Goal: Information Seeking & Learning: Learn about a topic

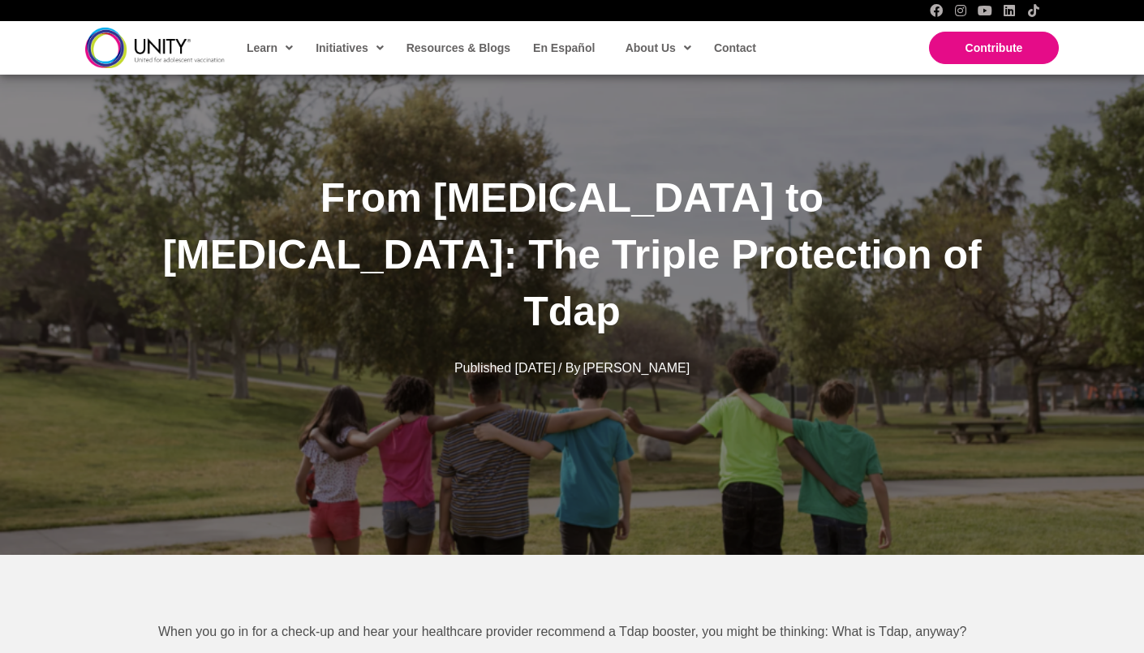
scroll to position [105, 0]
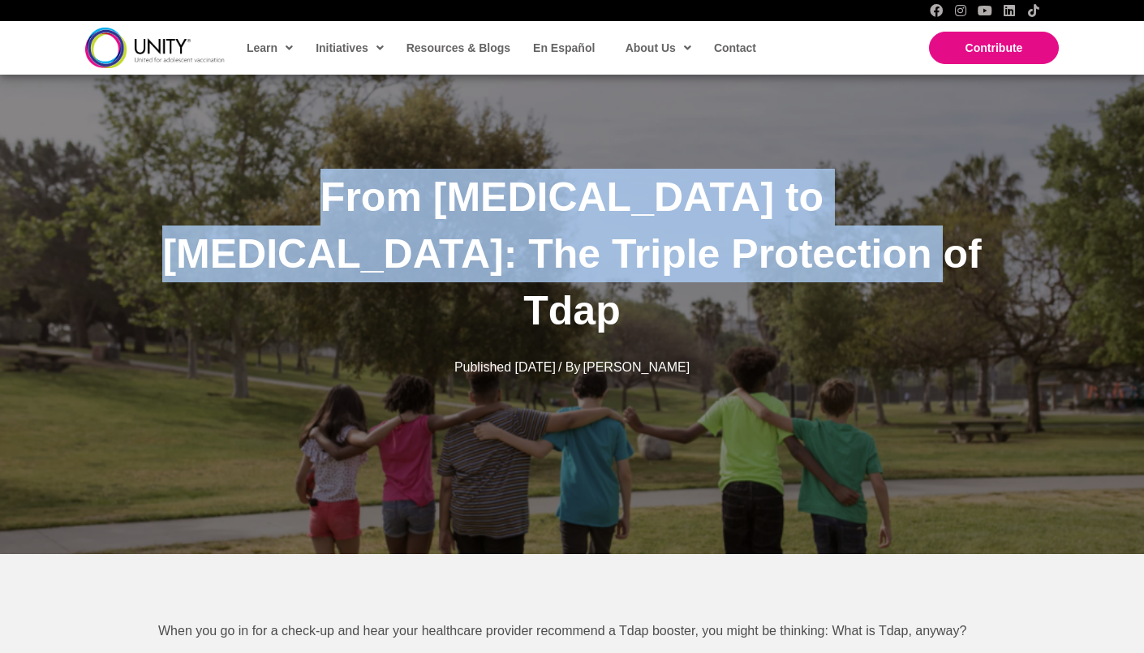
drag, startPoint x: 197, startPoint y: 223, endPoint x: 836, endPoint y: 291, distance: 642.2
click at [836, 291] on h1 "From [MEDICAL_DATA] to [MEDICAL_DATA]: The Triple Protection of Tdap" at bounding box center [572, 254] width 860 height 170
copy span "From [MEDICAL_DATA] to [MEDICAL_DATA]: The Triple Protection of Tdap"
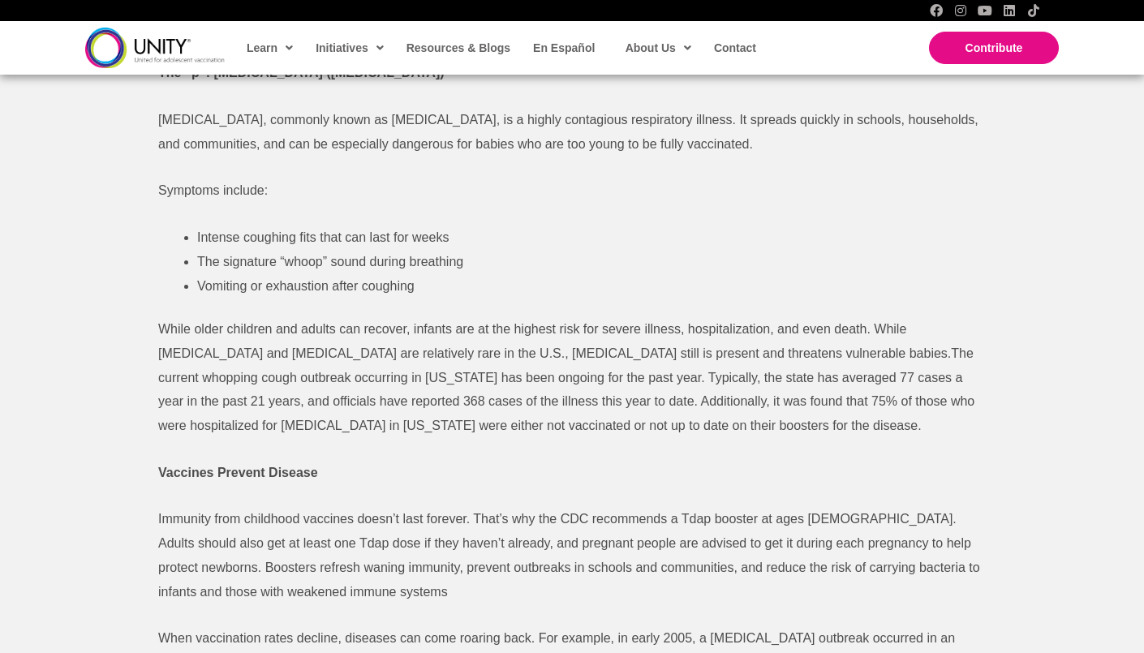
scroll to position [1842, 0]
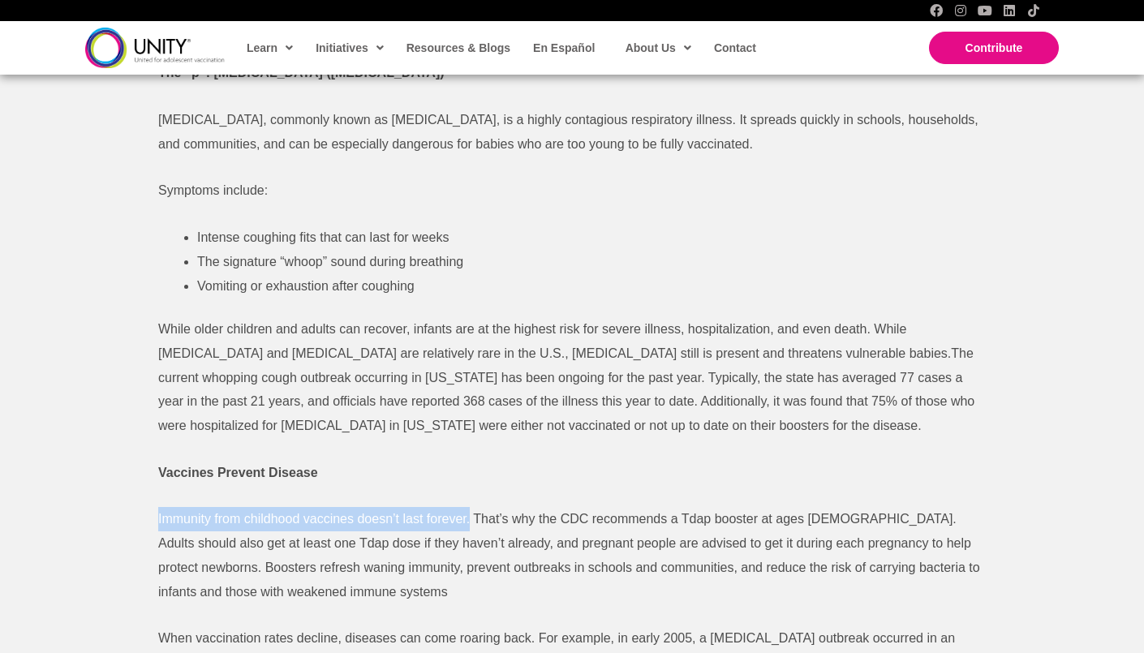
drag, startPoint x: 157, startPoint y: 468, endPoint x: 471, endPoint y: 467, distance: 314.0
click at [471, 512] on span "Immunity from childhood vaccines doesn’t last forever. That’s why the CDC recom…" at bounding box center [569, 555] width 822 height 86
copy span "Immunity from childhood vaccines doesn’t last forever."
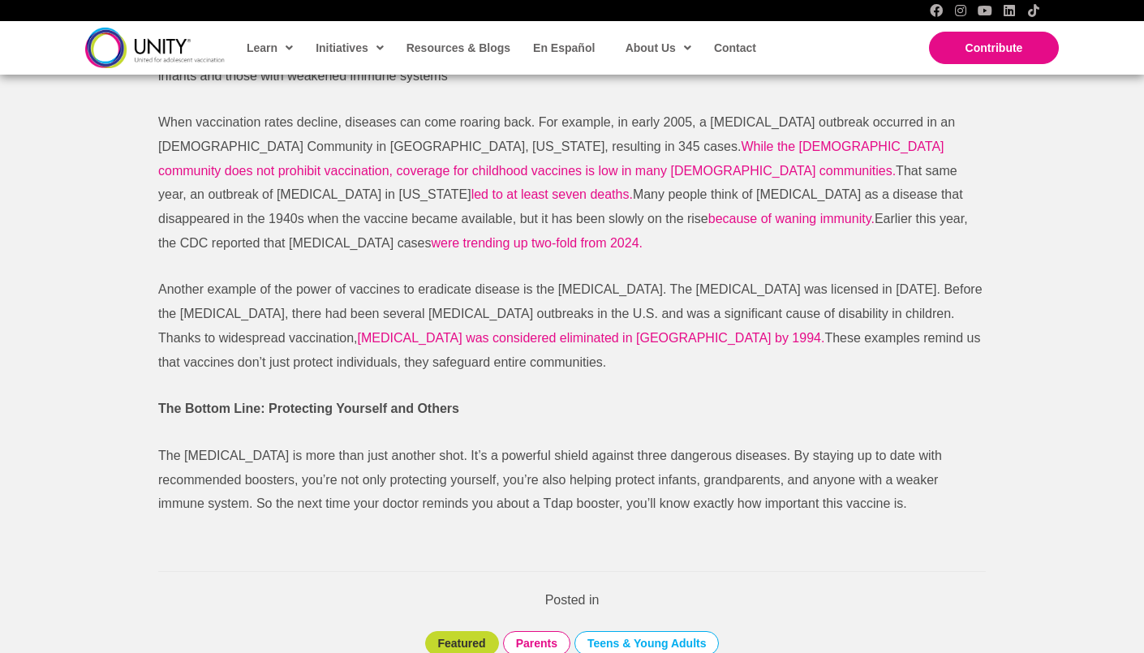
scroll to position [3193, 0]
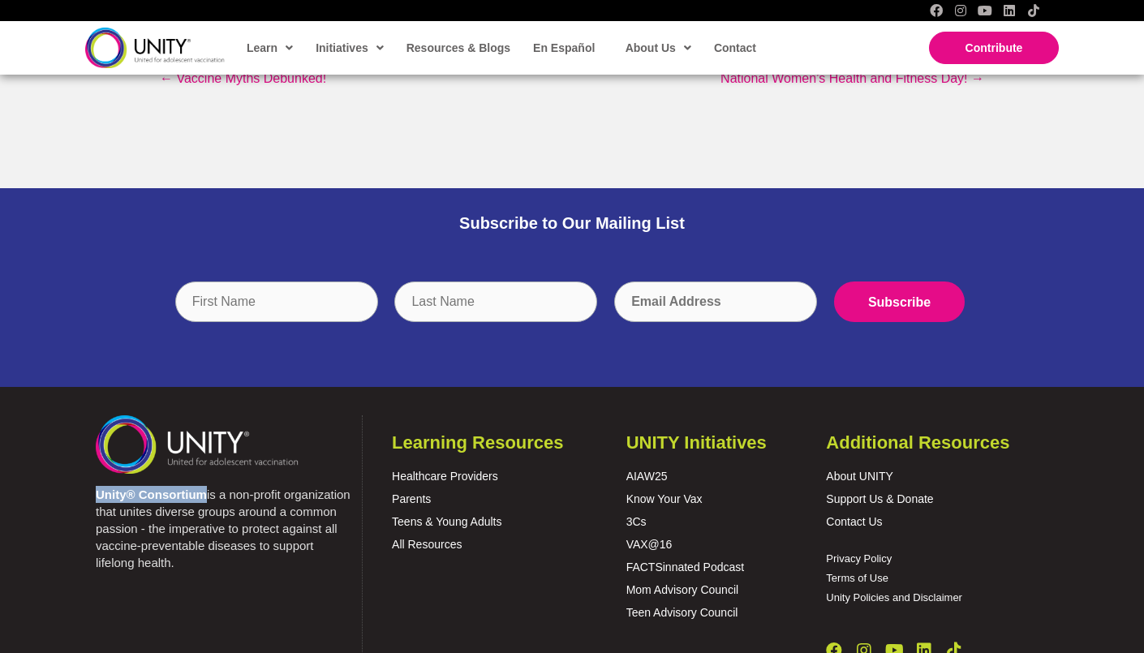
drag, startPoint x: 97, startPoint y: 417, endPoint x: 204, endPoint y: 408, distance: 108.3
click at [204, 478] on div "Unity® Consortium is a non-profit organization that unites diverse groups aroun…" at bounding box center [217, 524] width 274 height 93
copy strong "Unity® Consortium"
click at [877, 470] on link "About UNITY" at bounding box center [859, 476] width 67 height 13
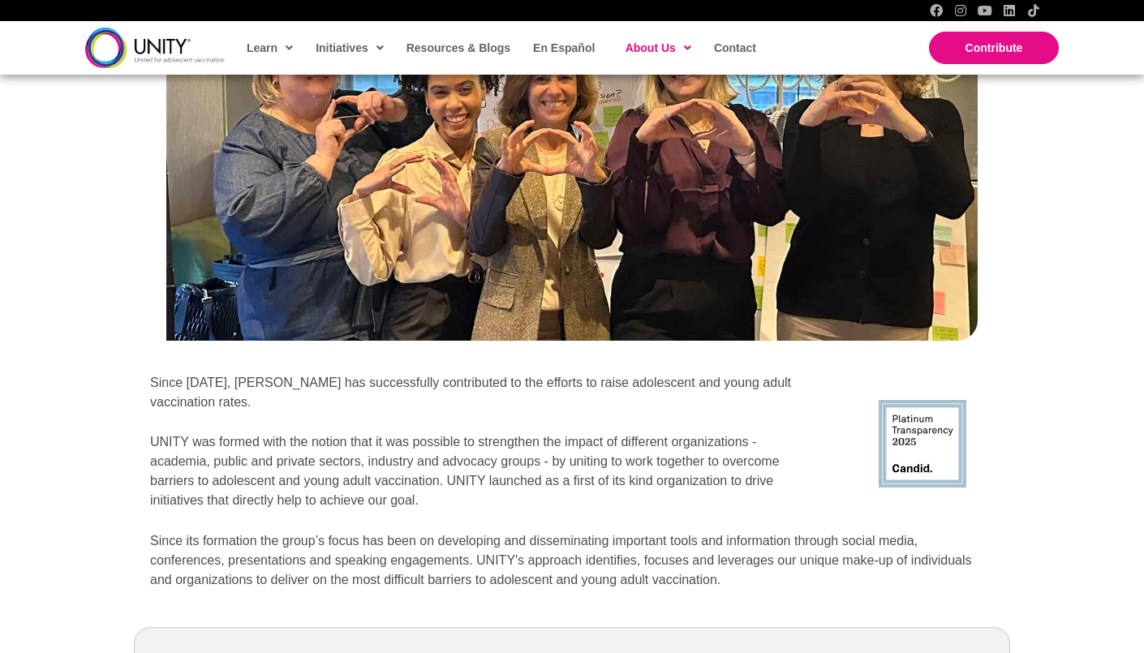
scroll to position [1768, 0]
